Goal: Information Seeking & Learning: Get advice/opinions

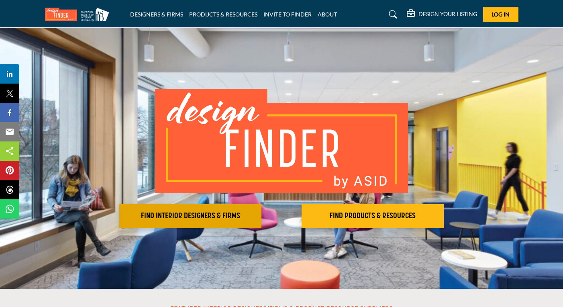
click at [217, 222] on button "FIND INTERIOR DESIGNERS & FIRMS" at bounding box center [190, 216] width 142 height 24
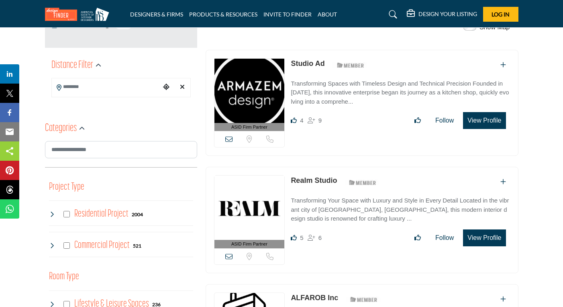
scroll to position [131, 0]
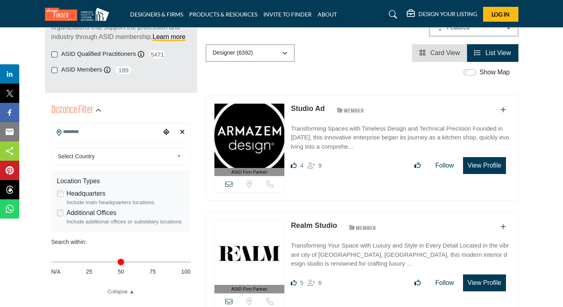
click at [90, 135] on input "Search Location" at bounding box center [106, 132] width 108 height 16
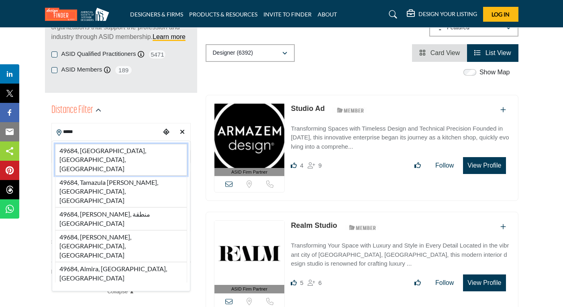
click at [95, 150] on li "49684, [GEOGRAPHIC_DATA], [GEOGRAPHIC_DATA], [GEOGRAPHIC_DATA]" at bounding box center [121, 160] width 132 height 32
type input "**********"
type input "***"
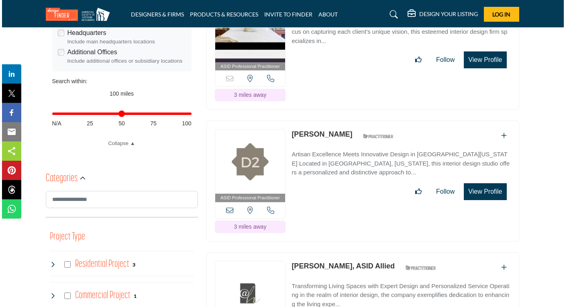
scroll to position [289, 1]
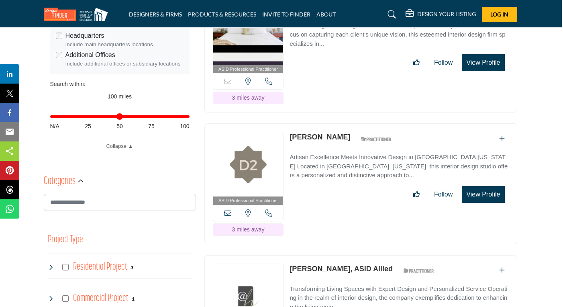
click at [477, 186] on button "View Profile" at bounding box center [483, 194] width 43 height 17
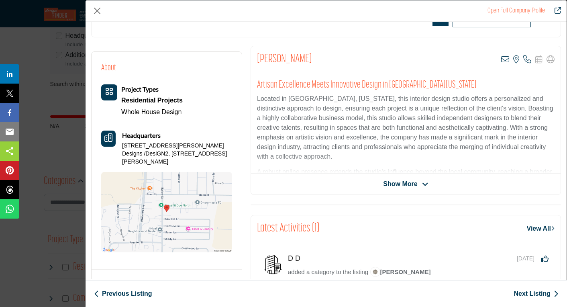
scroll to position [139, 0]
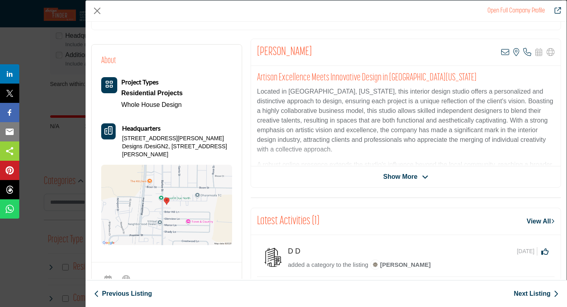
click at [401, 173] on span "Show More" at bounding box center [400, 177] width 34 height 10
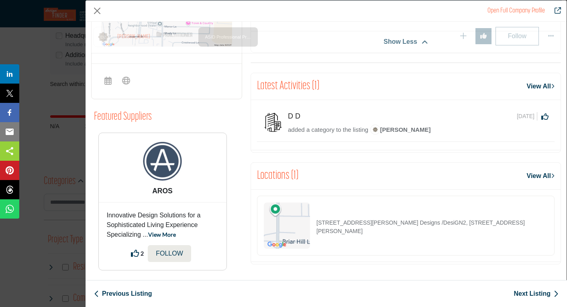
scroll to position [370, 0]
click at [162, 149] on img "Company Data Modal" at bounding box center [163, 161] width 40 height 40
